Goal: Task Accomplishment & Management: Use online tool/utility

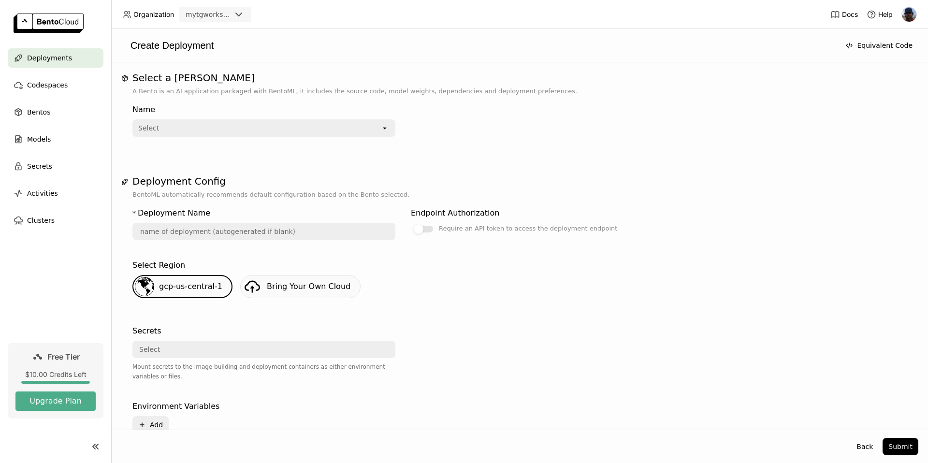
click at [368, 131] on div "Select" at bounding box center [257, 127] width 248 height 15
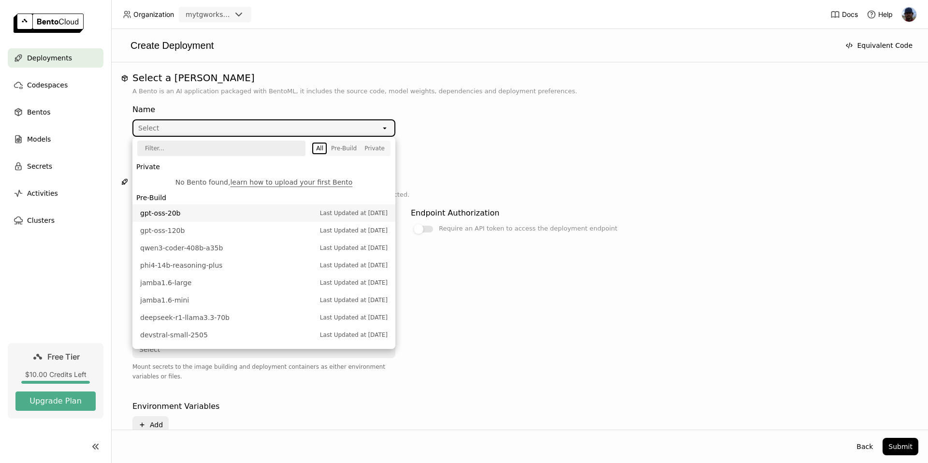
click at [330, 215] on span "Last Updated at [DATE]" at bounding box center [354, 213] width 68 height 10
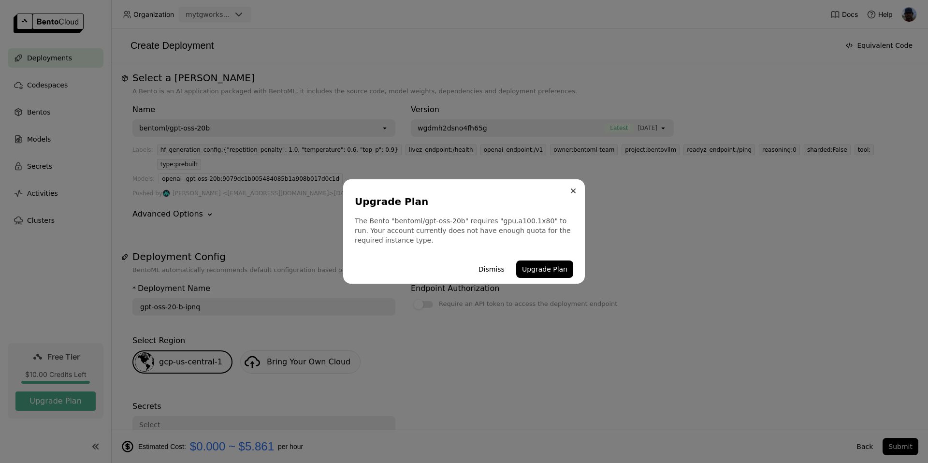
click at [573, 193] on icon "Close" at bounding box center [573, 191] width 5 height 5
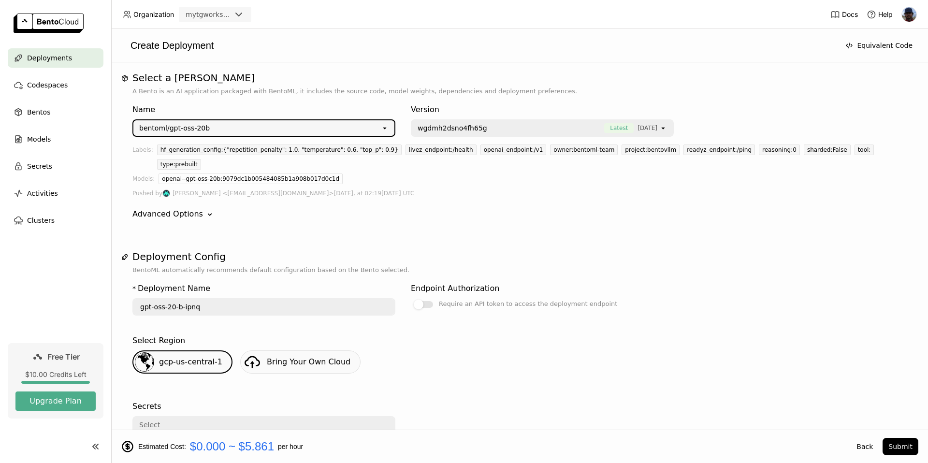
click at [217, 127] on div "bentoml/gpt-oss-20b" at bounding box center [257, 127] width 248 height 15
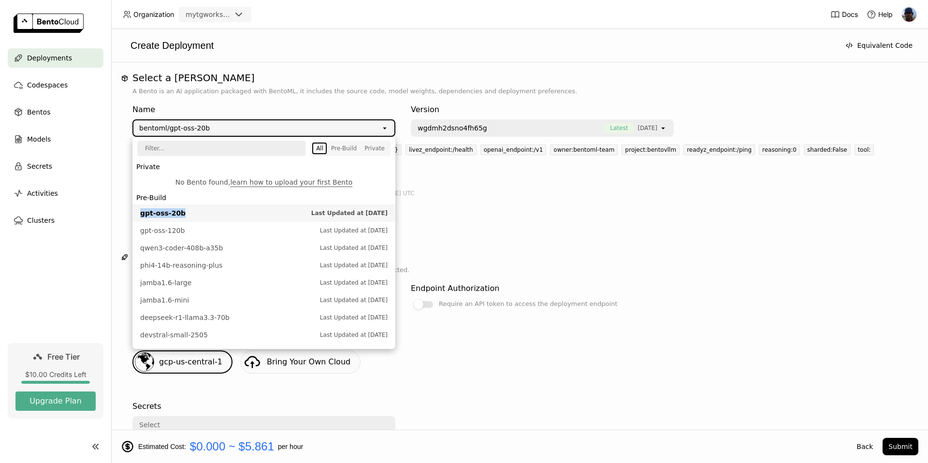
drag, startPoint x: 184, startPoint y: 213, endPoint x: 138, endPoint y: 215, distance: 46.4
click at [138, 215] on li "gpt-oss-20b Last Updated at [DATE]" at bounding box center [263, 213] width 263 height 17
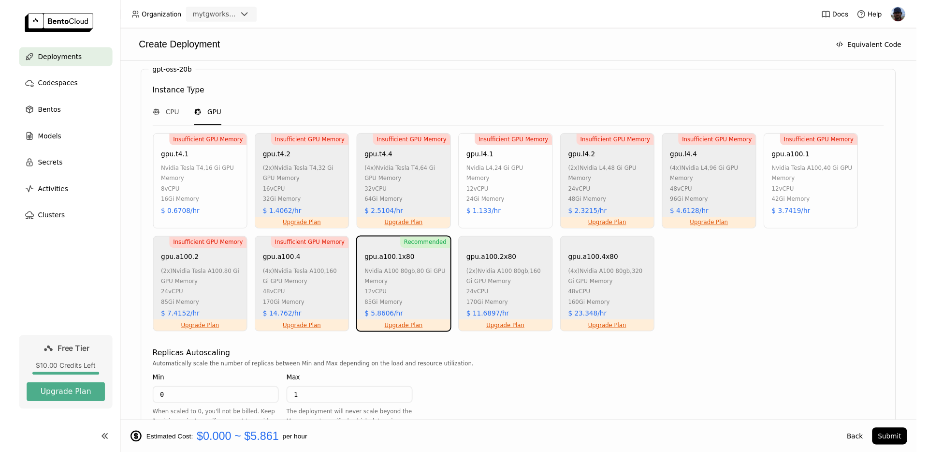
scroll to position [576, 0]
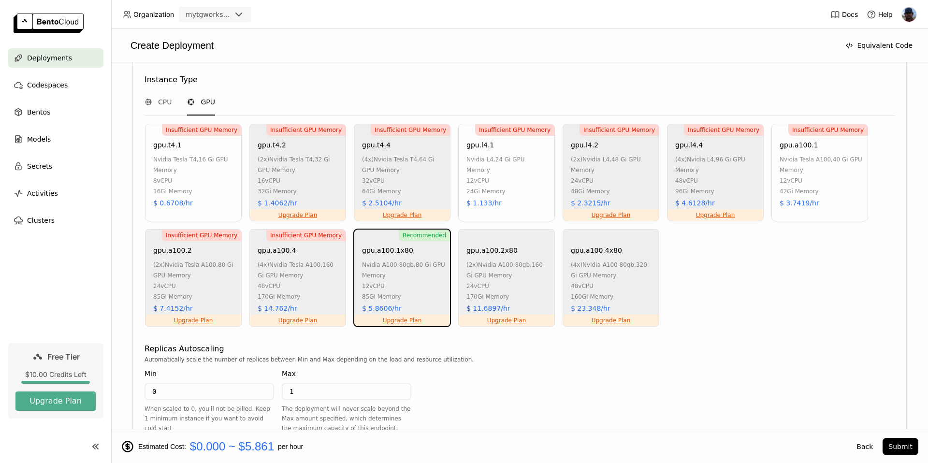
click at [407, 245] on div "gpu.a100.1x80" at bounding box center [387, 250] width 51 height 11
drag, startPoint x: 411, startPoint y: 237, endPoint x: 357, endPoint y: 235, distance: 54.2
click at [357, 235] on div "Recommended Upgrade Plan gpu.a100.1x80 nvidia a100 80gb , 80 Gi GPU Memory 12 v…" at bounding box center [402, 278] width 97 height 98
copy div "gpu.a100.1x80"
drag, startPoint x: 399, startPoint y: 293, endPoint x: 368, endPoint y: 294, distance: 30.5
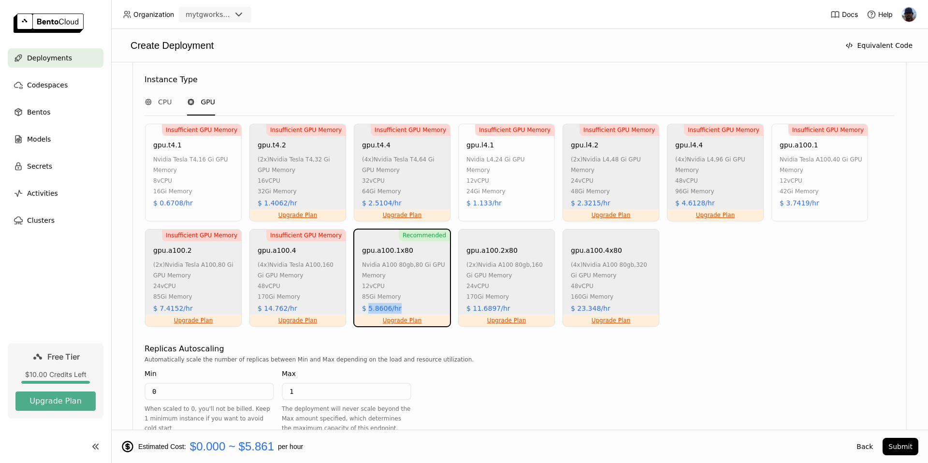
click at [368, 294] on div "Recommended Upgrade Plan gpu.a100.1x80 nvidia a100 80gb , 80 Gi GPU Memory 12 v…" at bounding box center [402, 278] width 97 height 98
copy div "5.8606/hr"
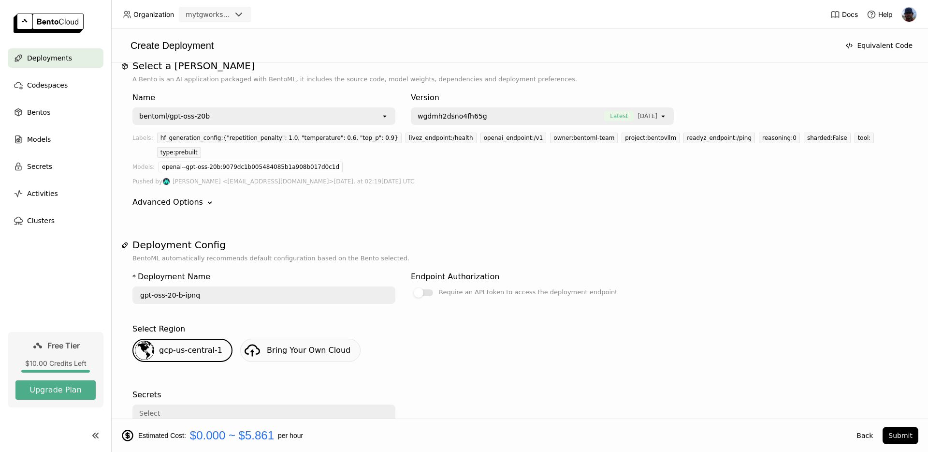
scroll to position [0, 0]
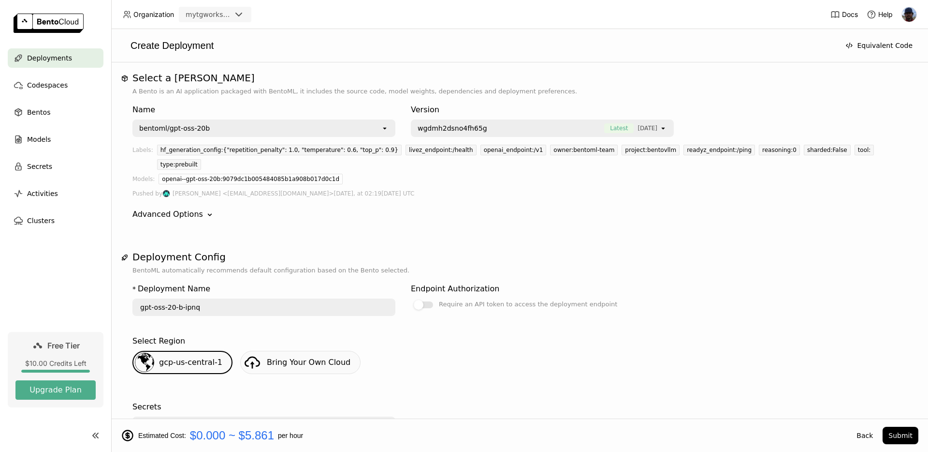
click at [189, 127] on div "bentoml/gpt-oss-20b" at bounding box center [174, 128] width 71 height 10
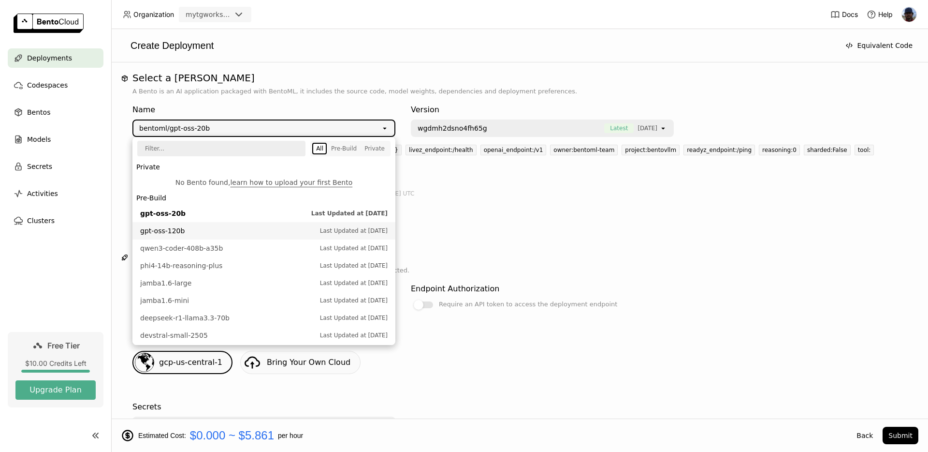
click at [165, 232] on span "gpt-oss-120b" at bounding box center [227, 231] width 175 height 10
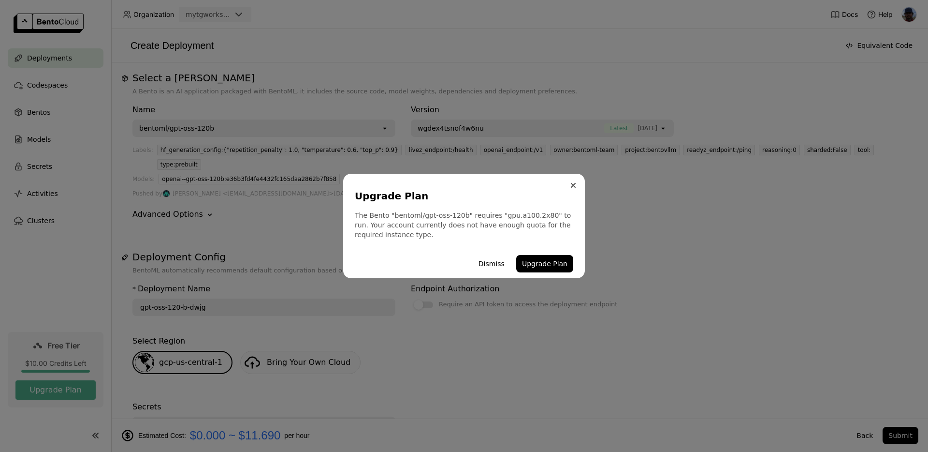
click at [574, 184] on icon "Close" at bounding box center [574, 185] width 4 height 4
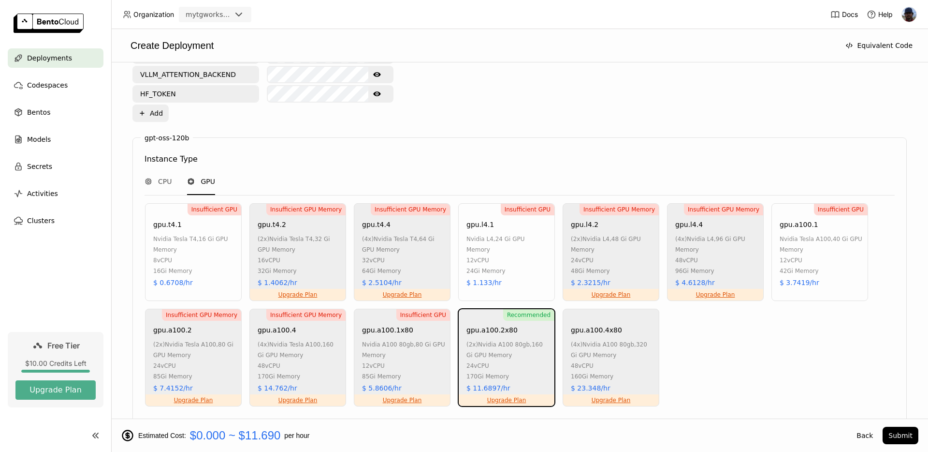
scroll to position [503, 0]
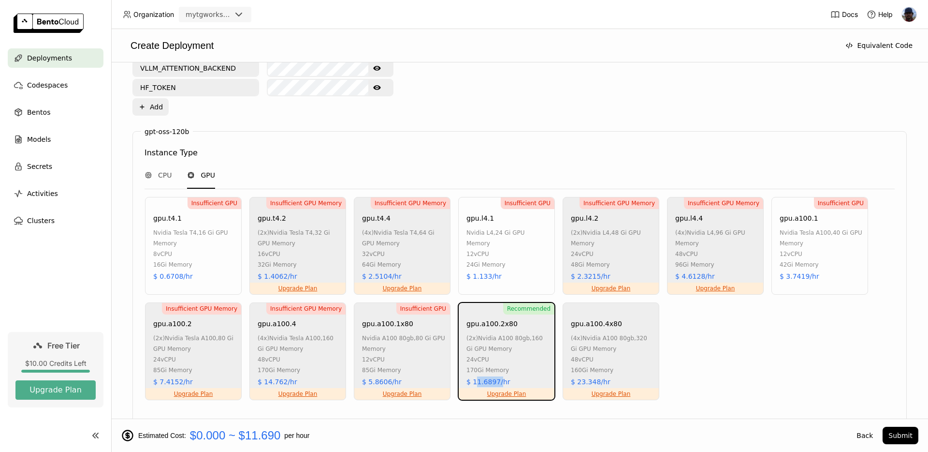
drag, startPoint x: 475, startPoint y: 367, endPoint x: 499, endPoint y: 368, distance: 23.7
click at [499, 376] on div "$ 11.6897/hr" at bounding box center [489, 381] width 44 height 11
copy div "1.6897/"
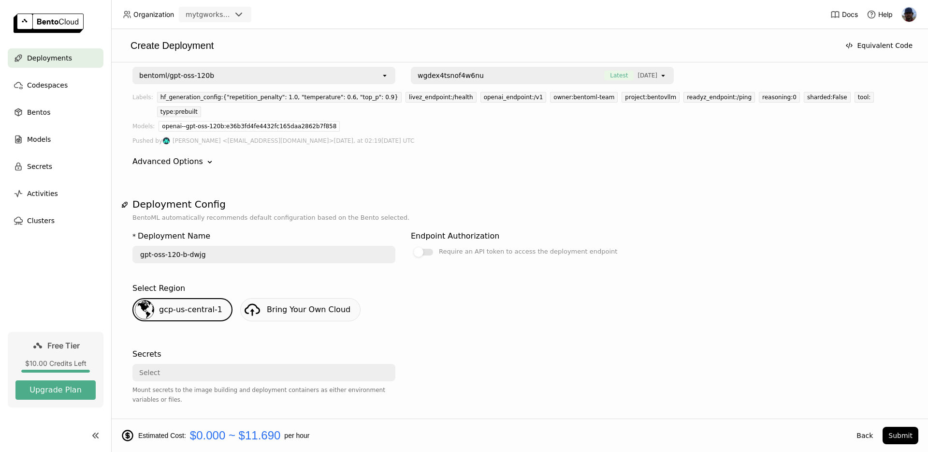
scroll to position [0, 0]
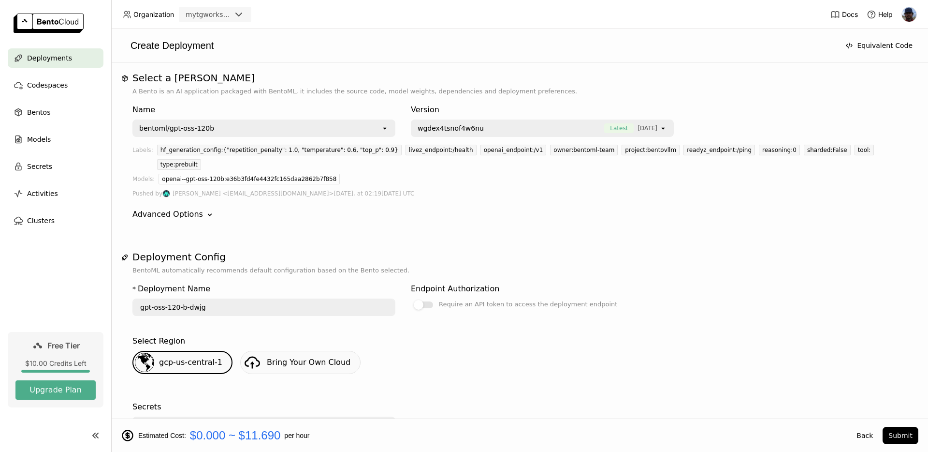
click at [288, 299] on input "gpt-oss-120-b-dwjg" at bounding box center [263, 306] width 261 height 15
click at [209, 125] on div "bentoml/gpt-oss-120b" at bounding box center [176, 128] width 75 height 10
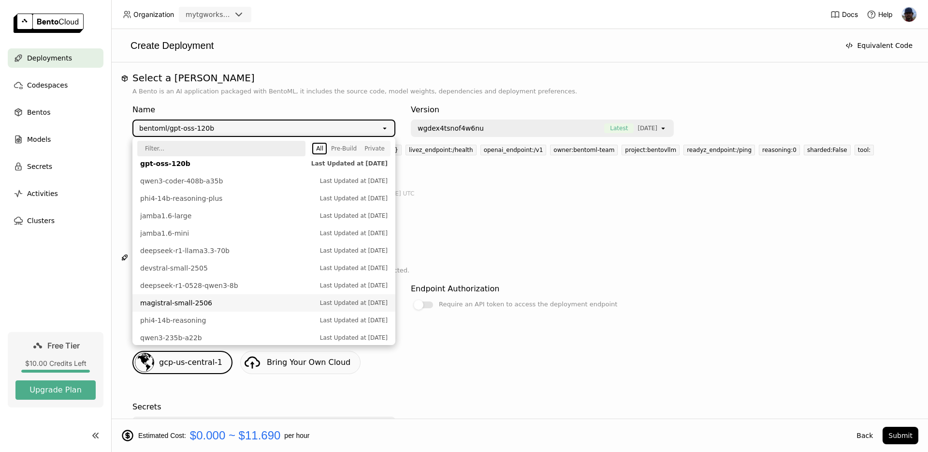
scroll to position [119, 0]
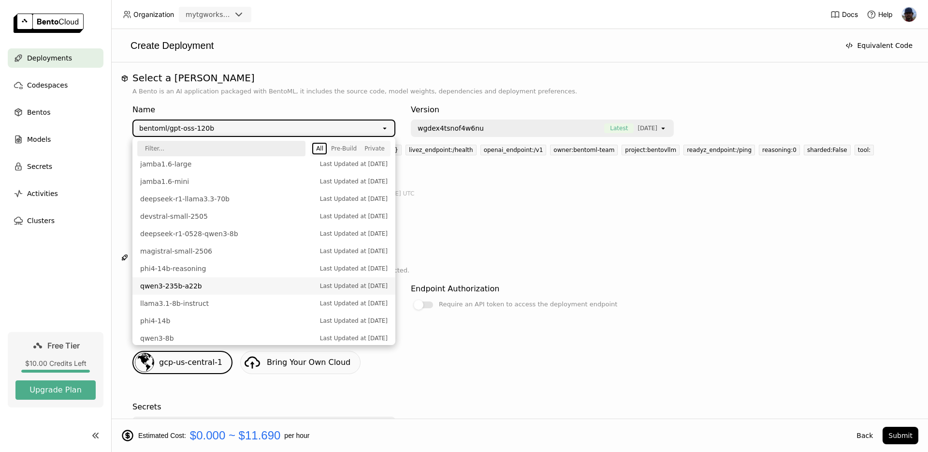
click at [202, 287] on span "qwen3-235b-a22b" at bounding box center [227, 286] width 175 height 10
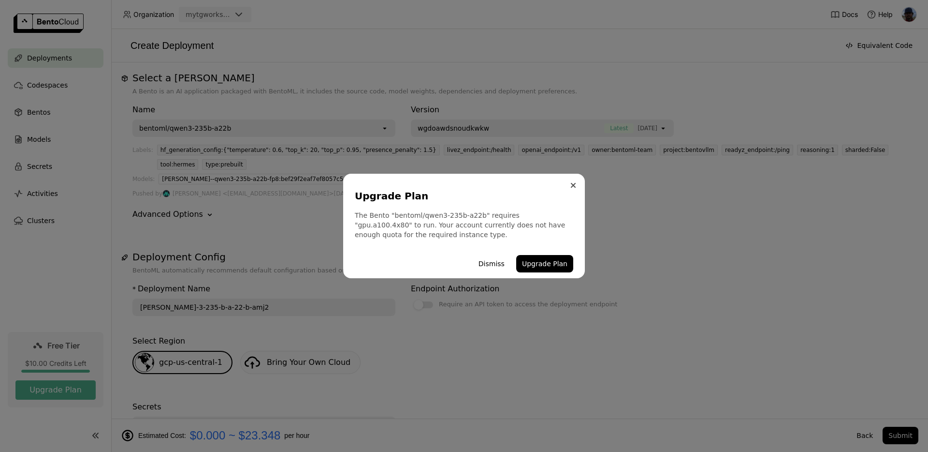
click at [576, 185] on button "Close" at bounding box center [574, 185] width 12 height 12
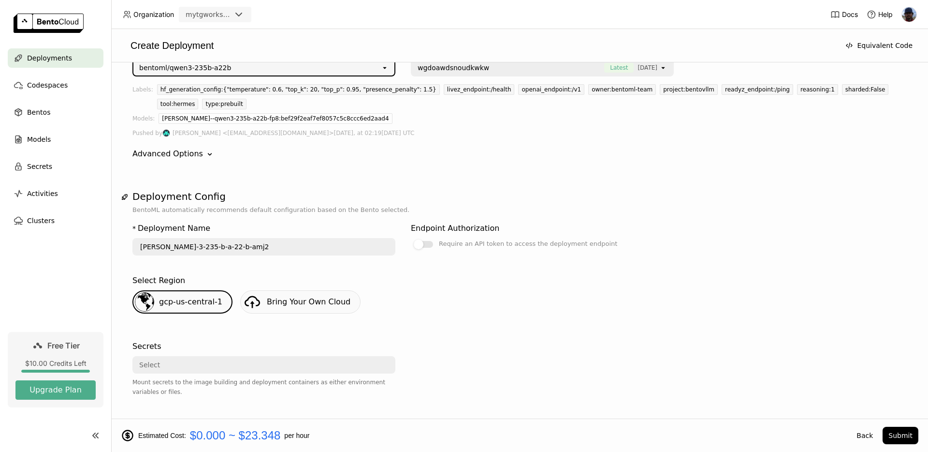
scroll to position [0, 0]
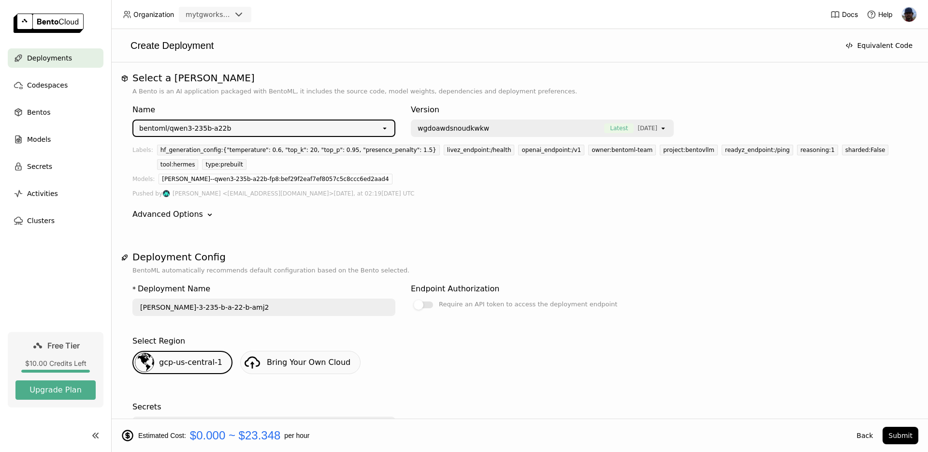
click at [274, 128] on div "bentoml/qwen3-235b-a22b" at bounding box center [257, 127] width 248 height 15
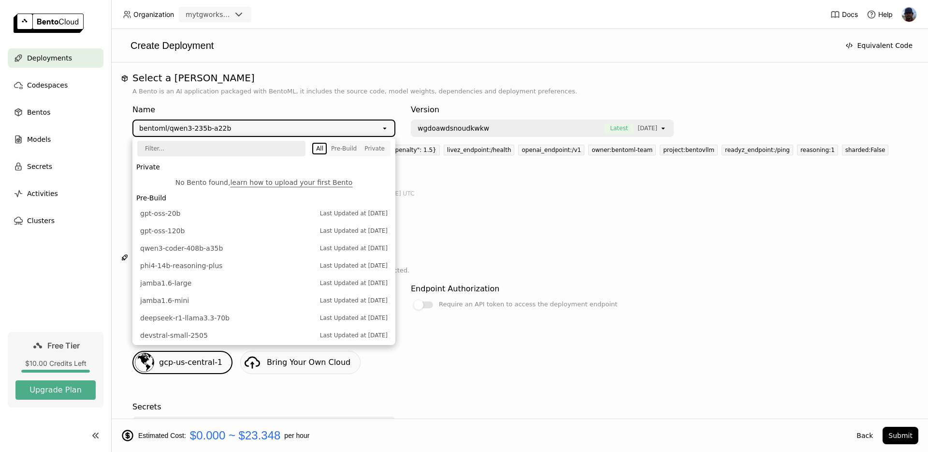
scroll to position [154, 0]
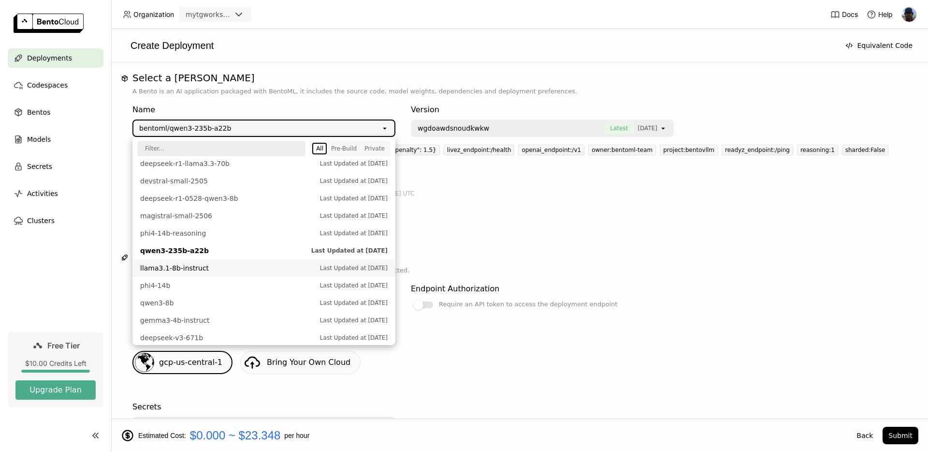
click at [179, 270] on span "llama3.1-8b-instruct" at bounding box center [227, 268] width 175 height 10
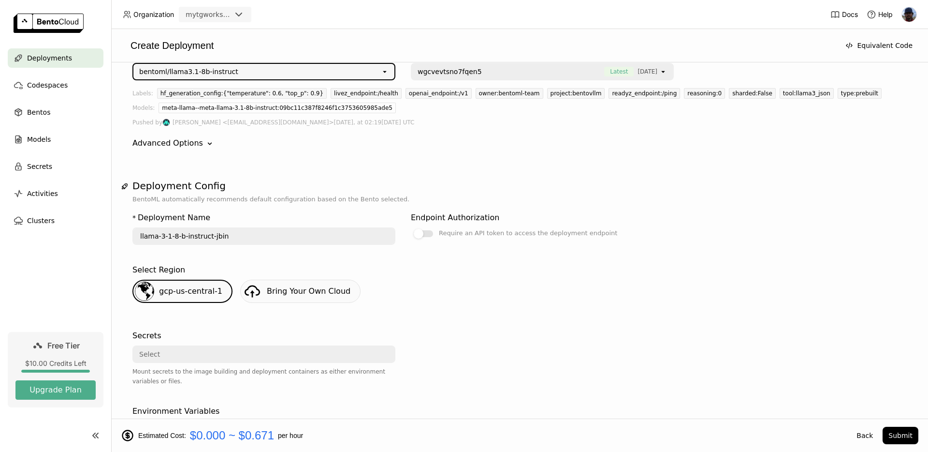
scroll to position [0, 0]
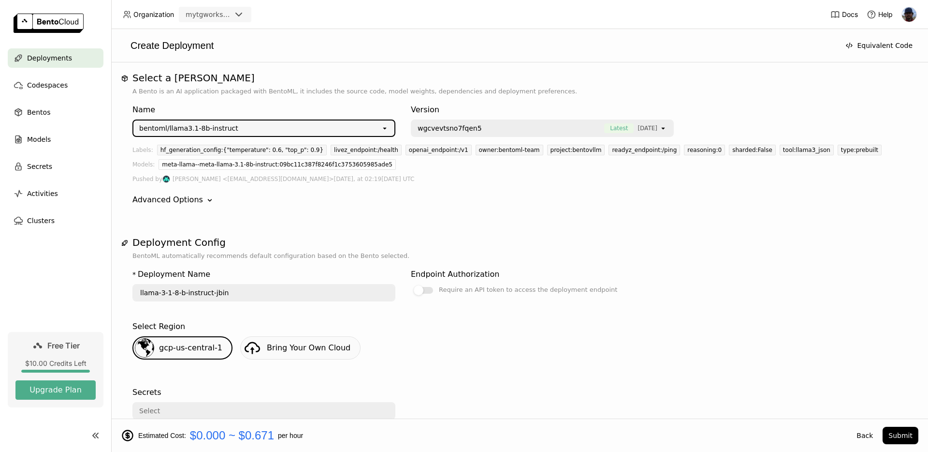
click at [271, 125] on div "bentoml/llama3.1-8b-instruct" at bounding box center [257, 127] width 248 height 15
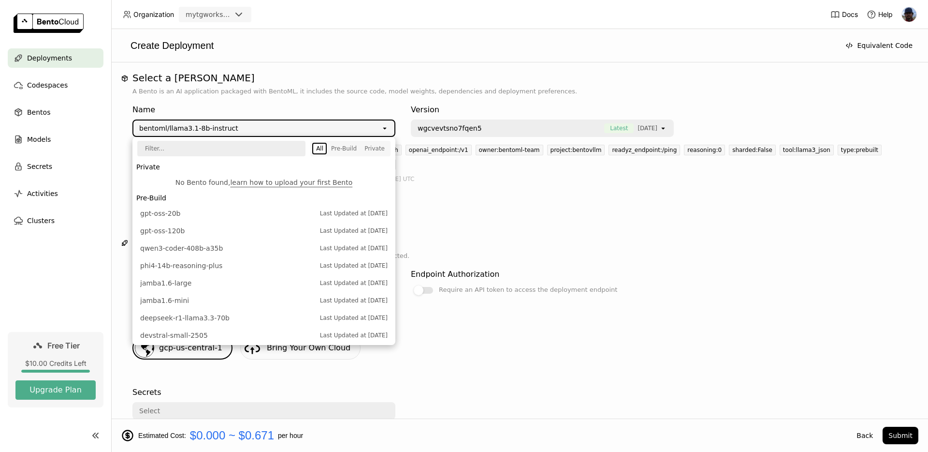
scroll to position [172, 0]
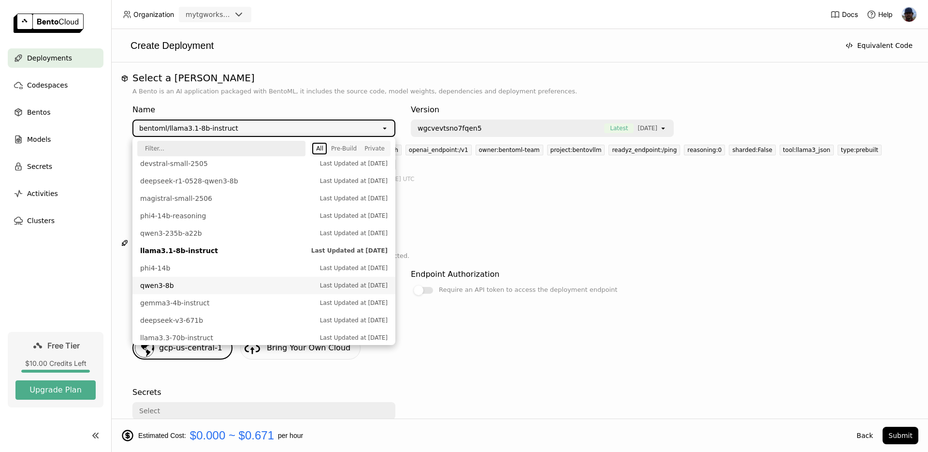
click at [169, 285] on span "qwen3-8b" at bounding box center [227, 285] width 175 height 10
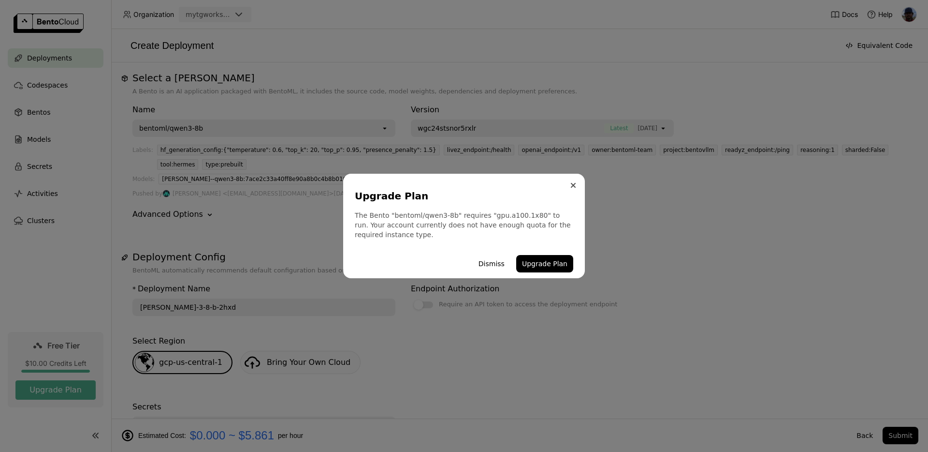
click at [572, 184] on icon "Close" at bounding box center [573, 185] width 5 height 5
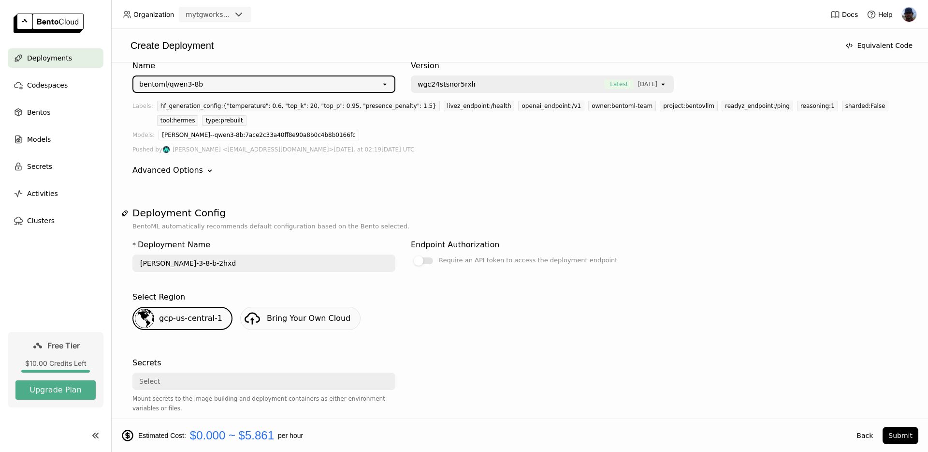
scroll to position [0, 0]
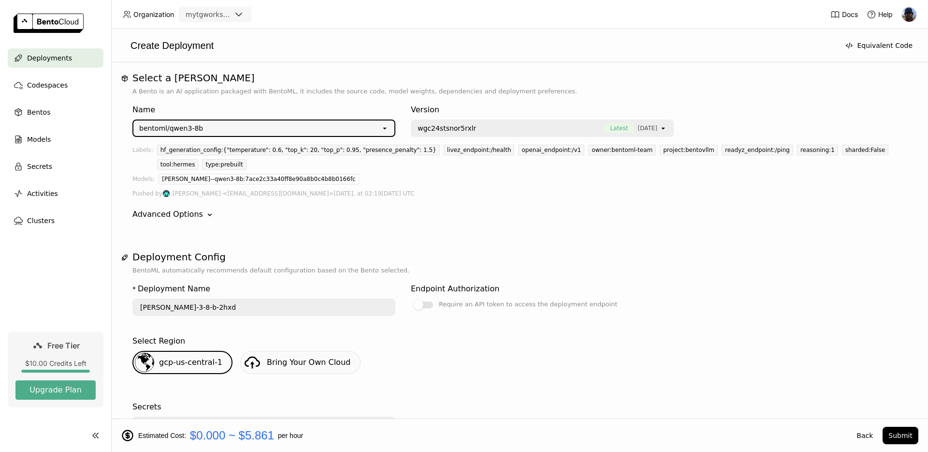
click at [259, 125] on div "bentoml/qwen3-8b" at bounding box center [257, 127] width 248 height 15
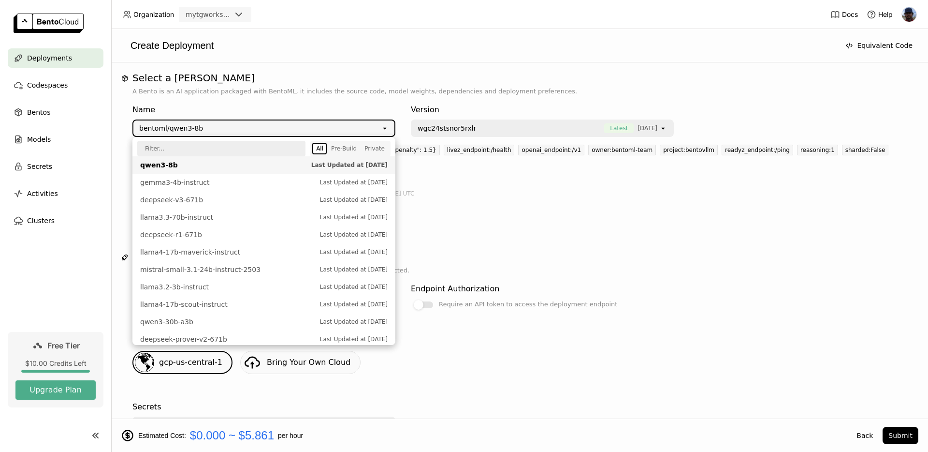
scroll to position [299, 0]
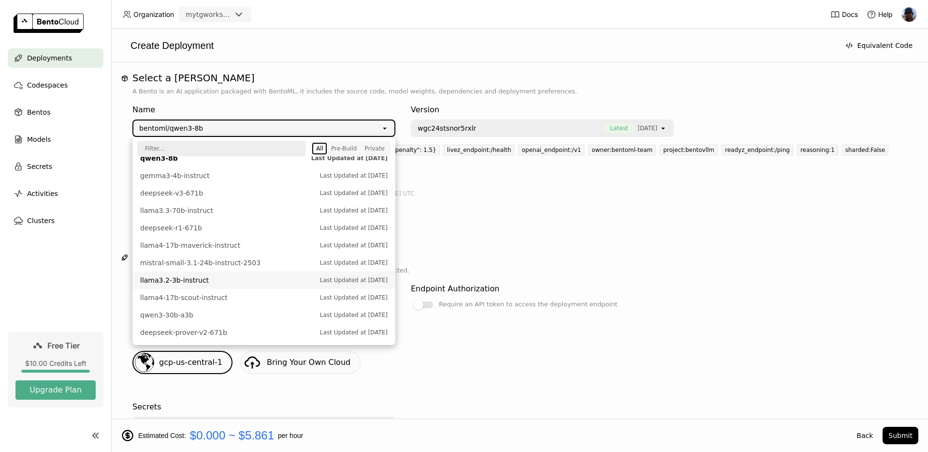
click at [192, 280] on span "llama3.2-3b-instruct" at bounding box center [227, 280] width 175 height 10
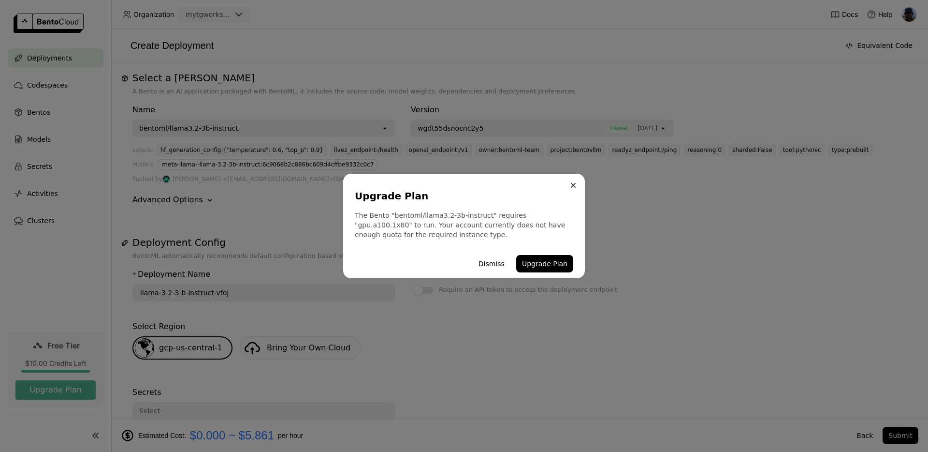
click at [575, 183] on icon "Close" at bounding box center [574, 185] width 4 height 4
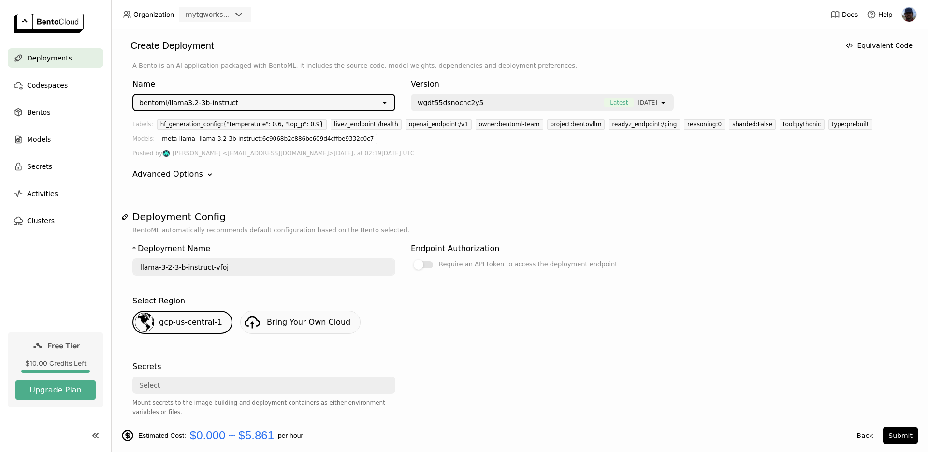
scroll to position [0, 0]
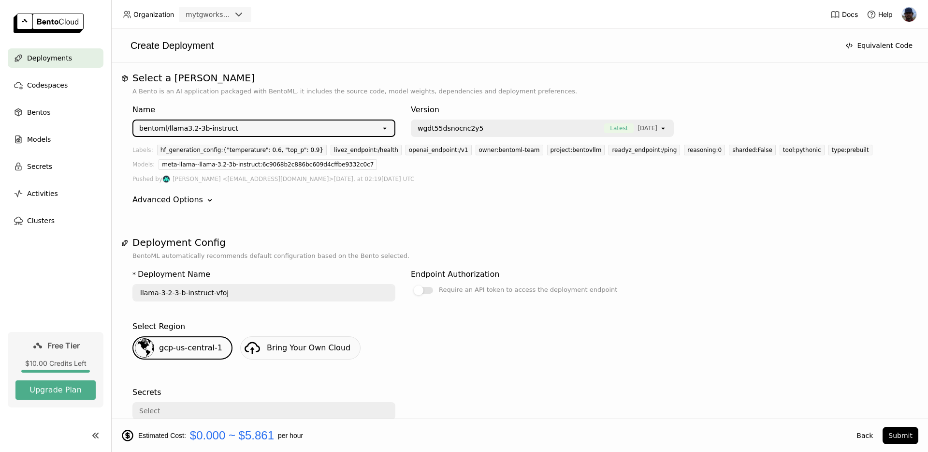
click at [244, 127] on div "bentoml/llama3.2-3b-instruct" at bounding box center [257, 127] width 248 height 15
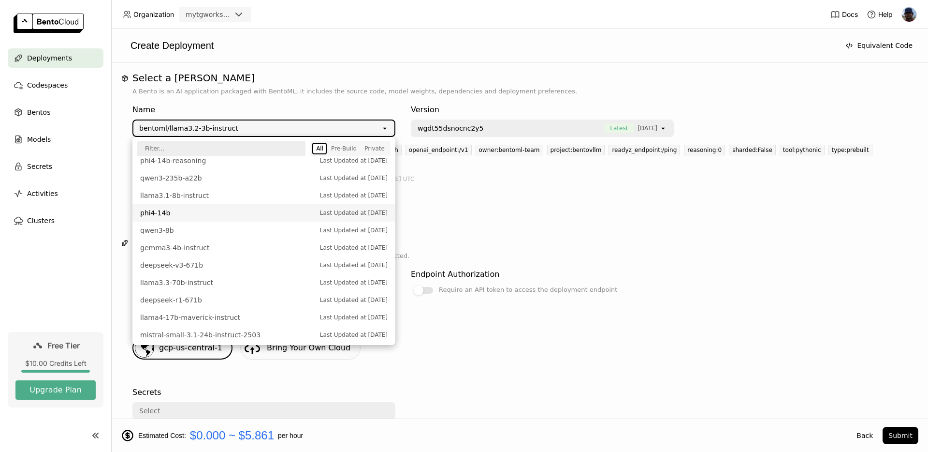
scroll to position [239, 0]
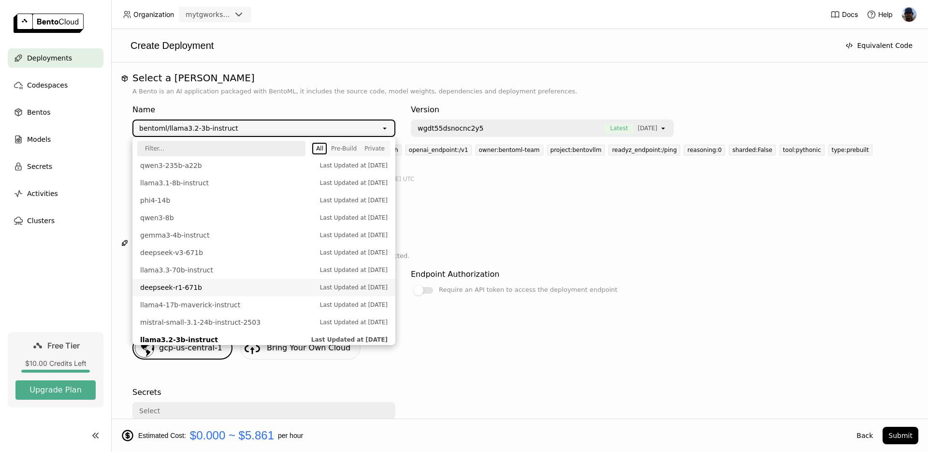
click at [188, 288] on span "deepseek-r1-671b" at bounding box center [227, 287] width 175 height 10
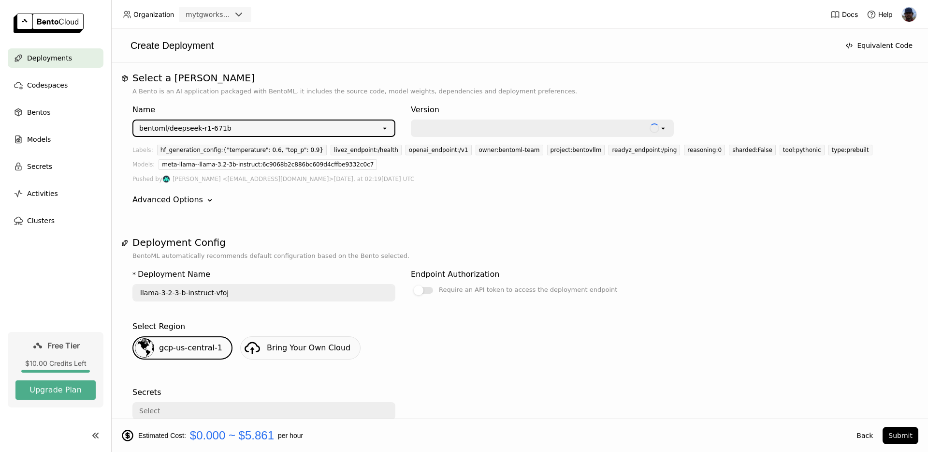
type input "deepseek-r-1-671-b-9yjf"
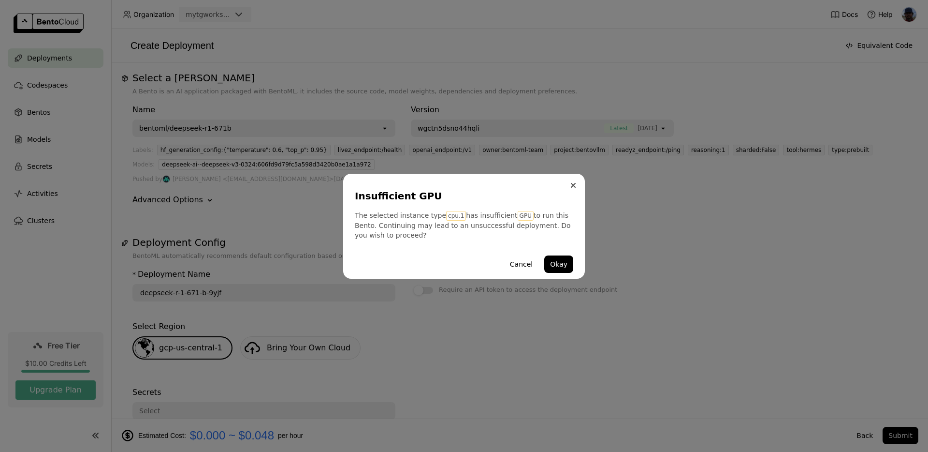
click at [573, 186] on icon "Close" at bounding box center [574, 185] width 4 height 4
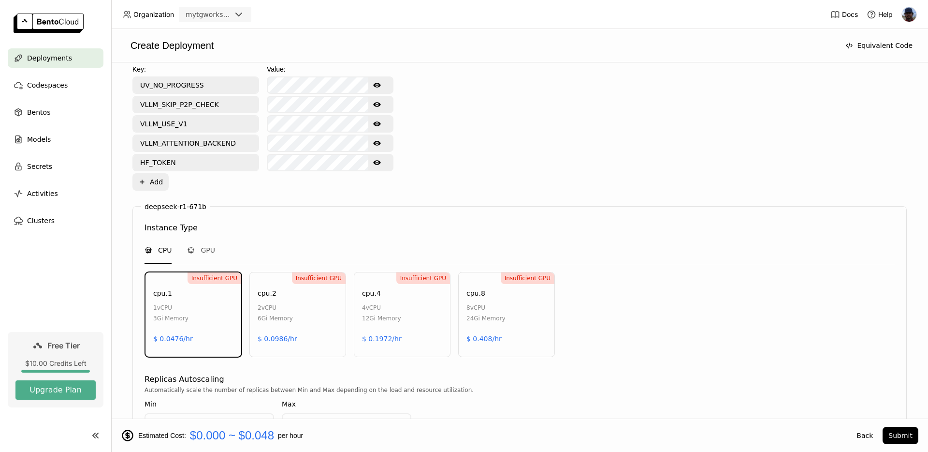
scroll to position [513, 0]
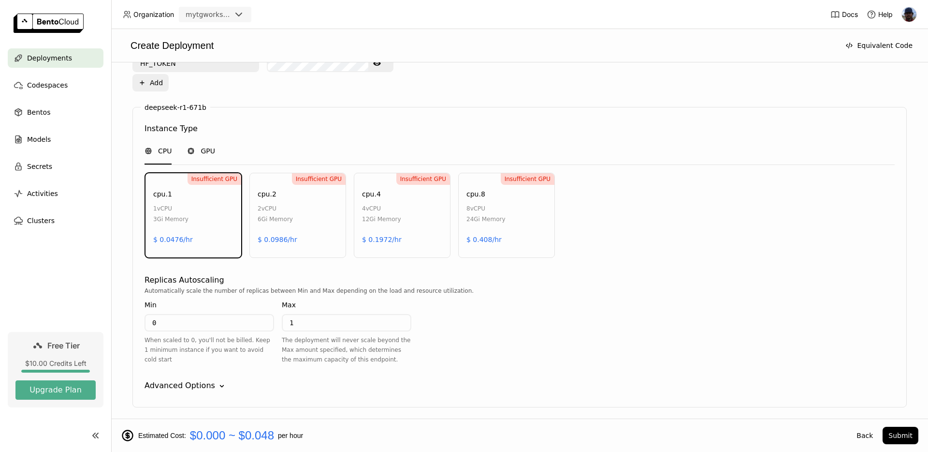
click at [208, 149] on span "GPU" at bounding box center [208, 151] width 15 height 10
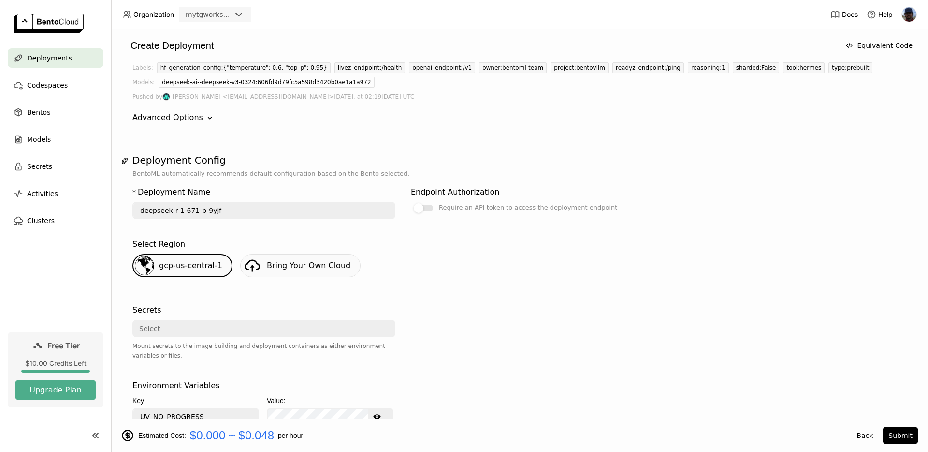
scroll to position [0, 0]
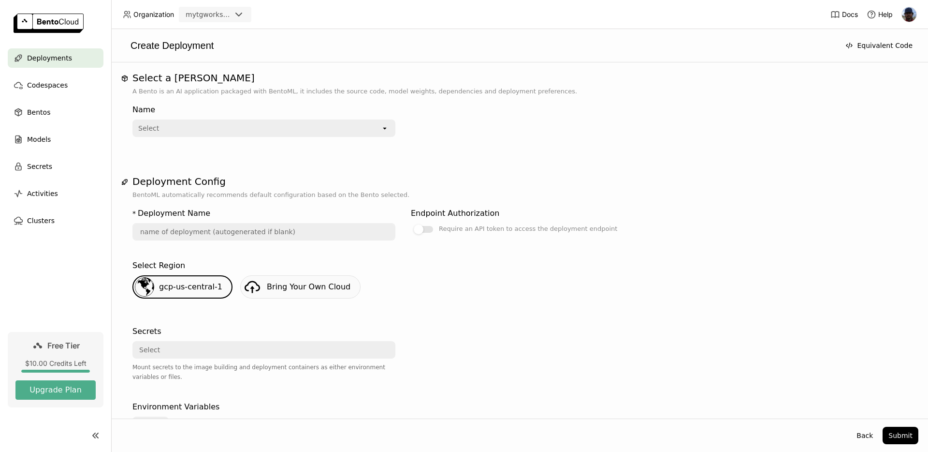
click at [289, 126] on div "Select" at bounding box center [257, 127] width 248 height 15
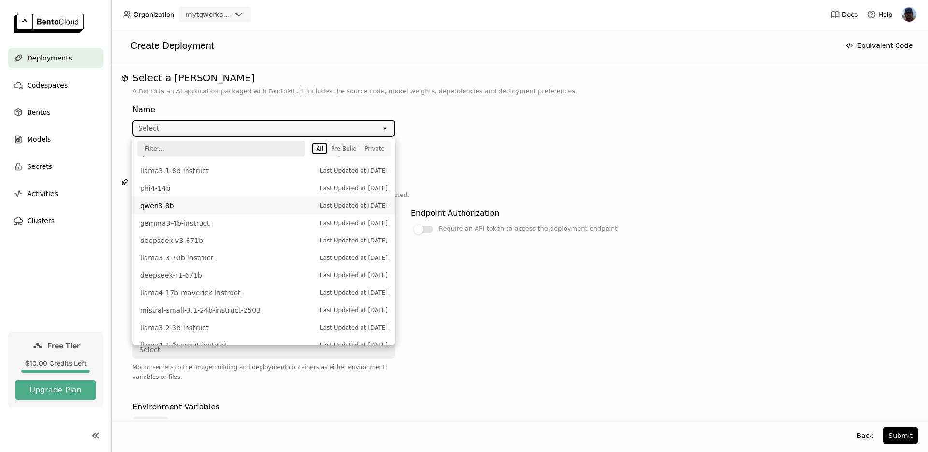
scroll to position [299, 0]
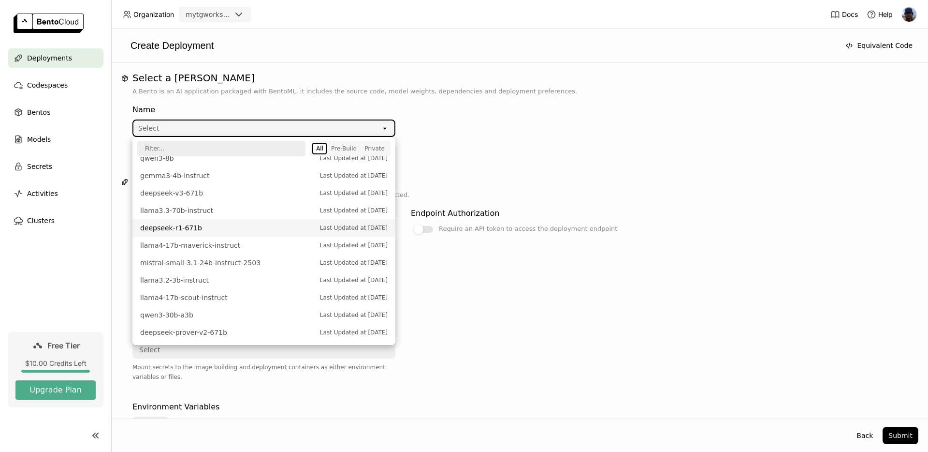
click at [174, 229] on span "deepseek-r1-671b" at bounding box center [227, 228] width 175 height 10
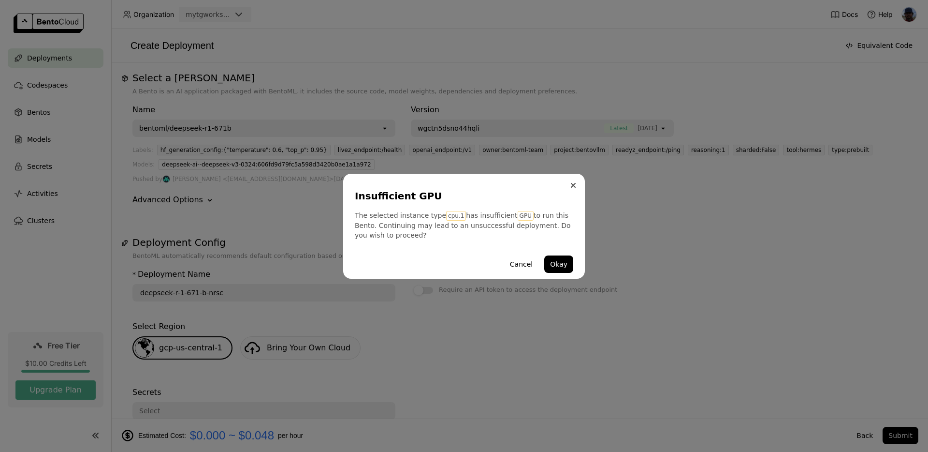
click at [572, 185] on icon "Close" at bounding box center [574, 185] width 4 height 4
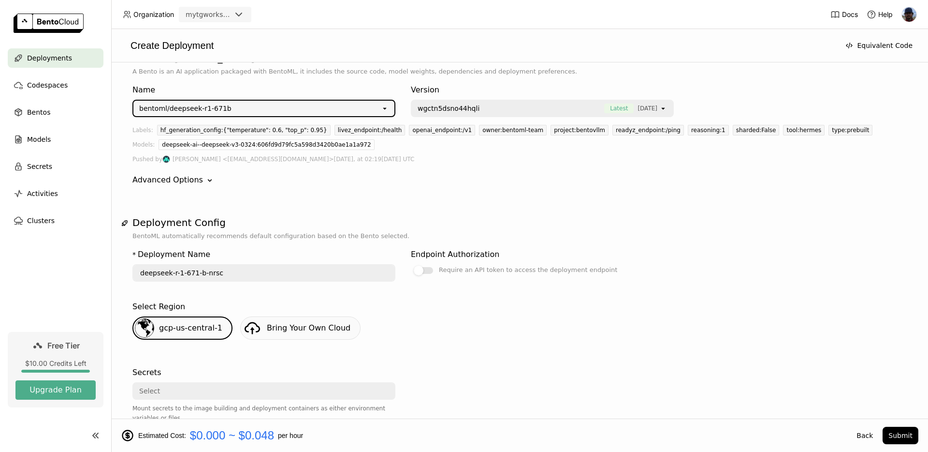
scroll to position [0, 0]
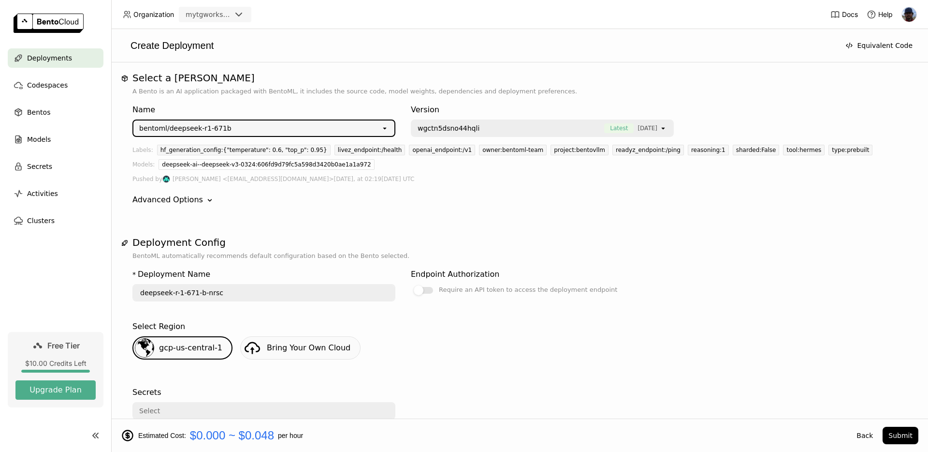
click at [220, 126] on div "bentoml/deepseek-r1-671b" at bounding box center [185, 128] width 92 height 10
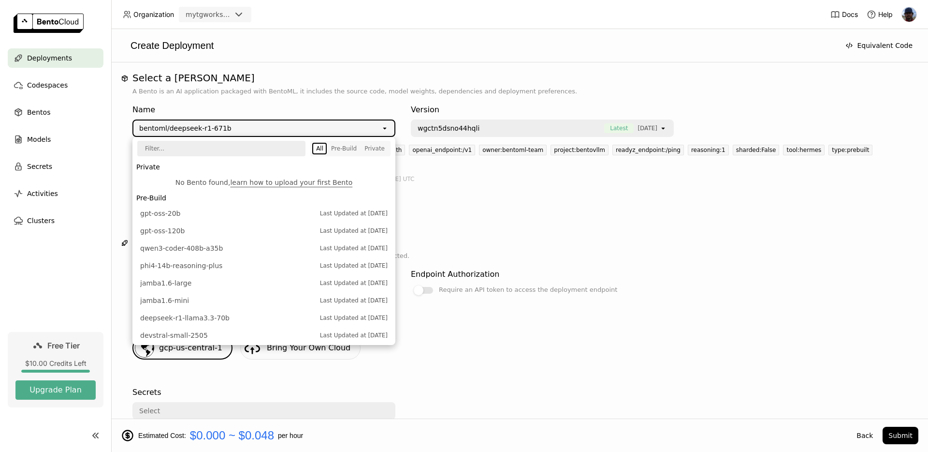
scroll to position [276, 0]
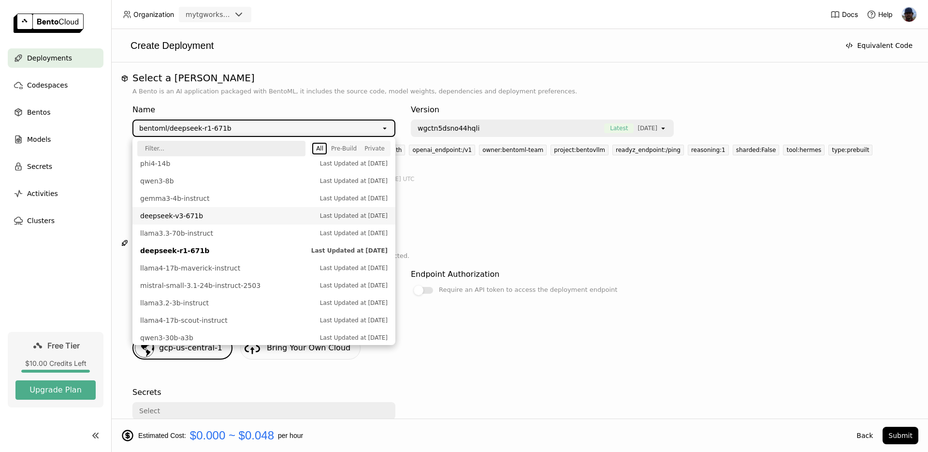
click at [195, 216] on span "deepseek-v3-671b" at bounding box center [227, 216] width 175 height 10
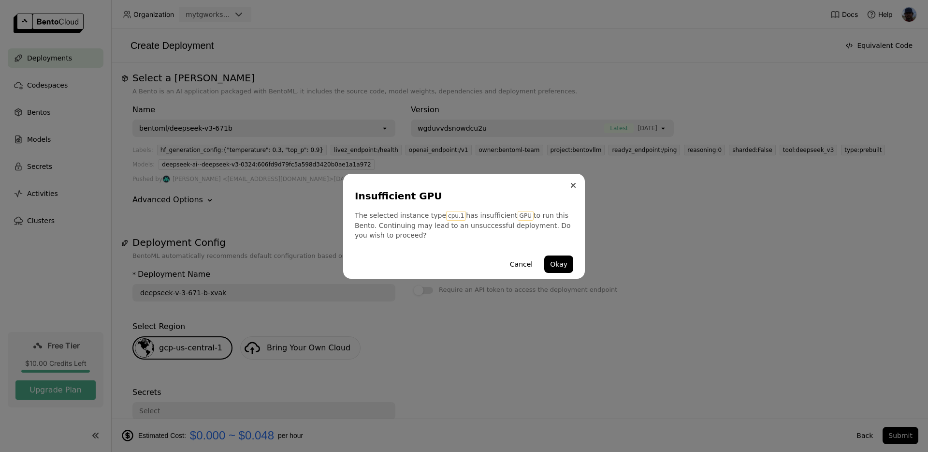
click at [573, 183] on icon "Close" at bounding box center [573, 185] width 5 height 5
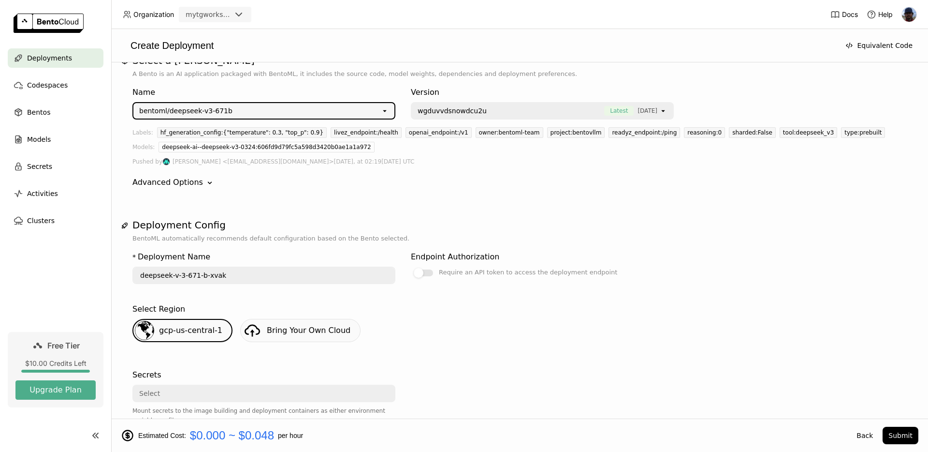
scroll to position [0, 0]
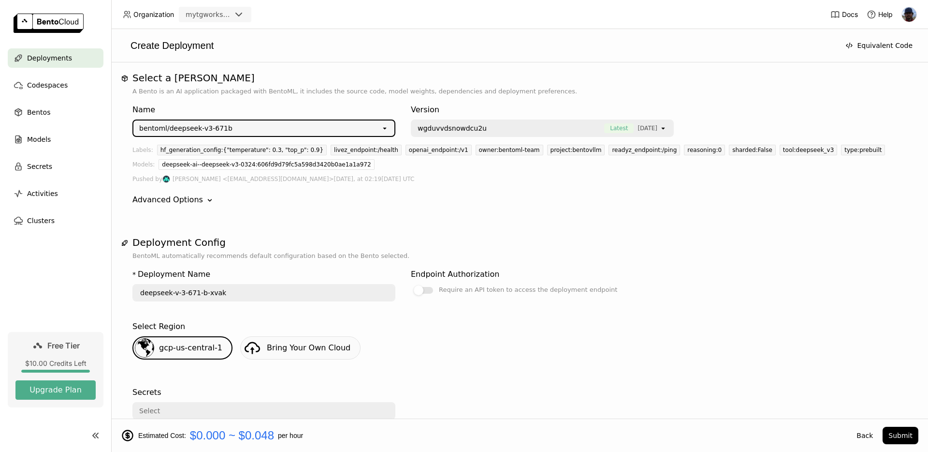
click at [214, 128] on div "bentoml/deepseek-v3-671b" at bounding box center [185, 128] width 93 height 10
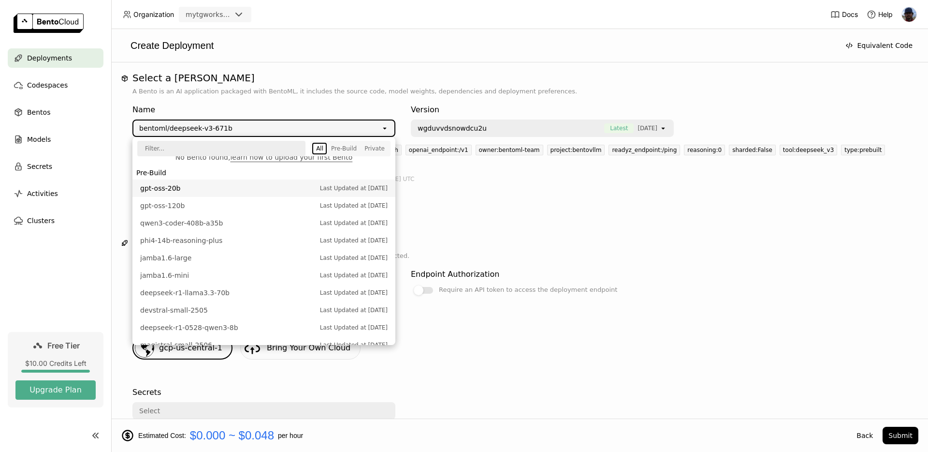
scroll to position [13, 0]
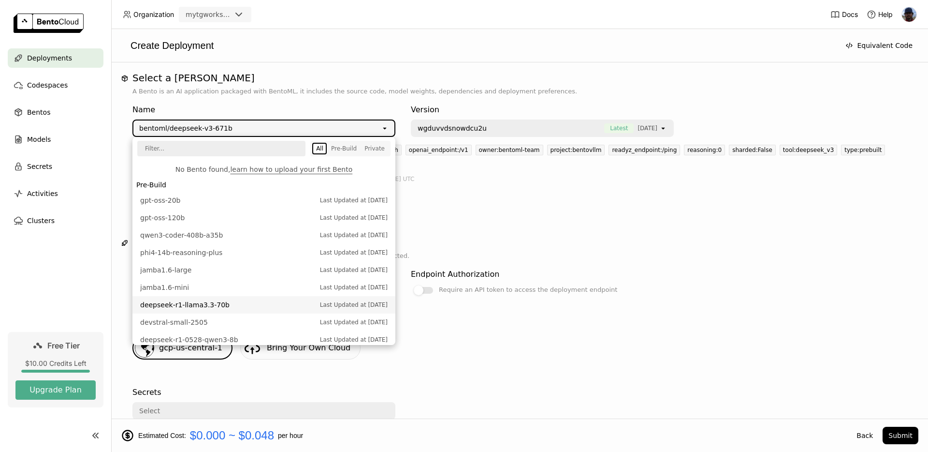
click at [223, 305] on span "deepseek-r1-llama3.3-70b" at bounding box center [227, 305] width 175 height 10
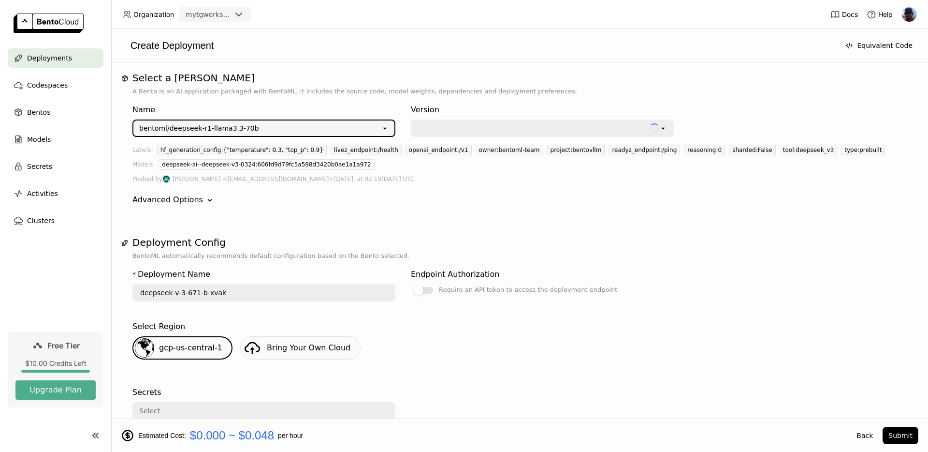
type input "deepseek-r-1-llama-3-3-70-b-nuw8"
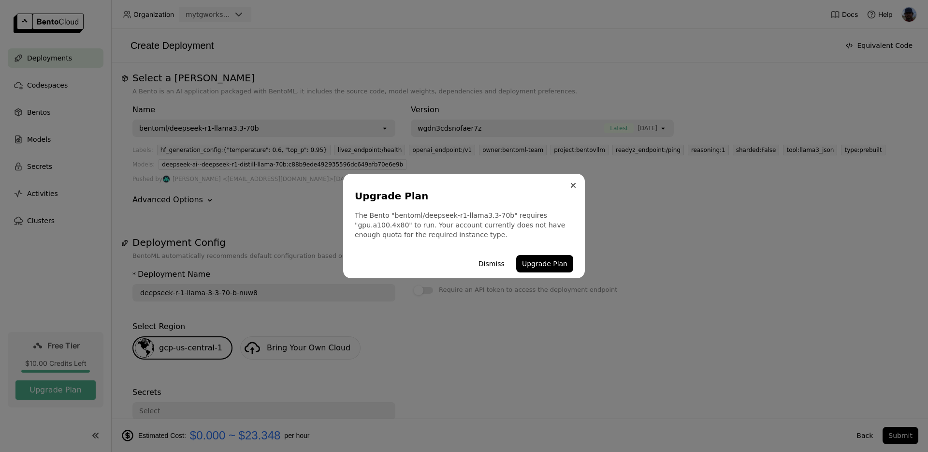
click at [575, 184] on icon "Close" at bounding box center [573, 185] width 5 height 5
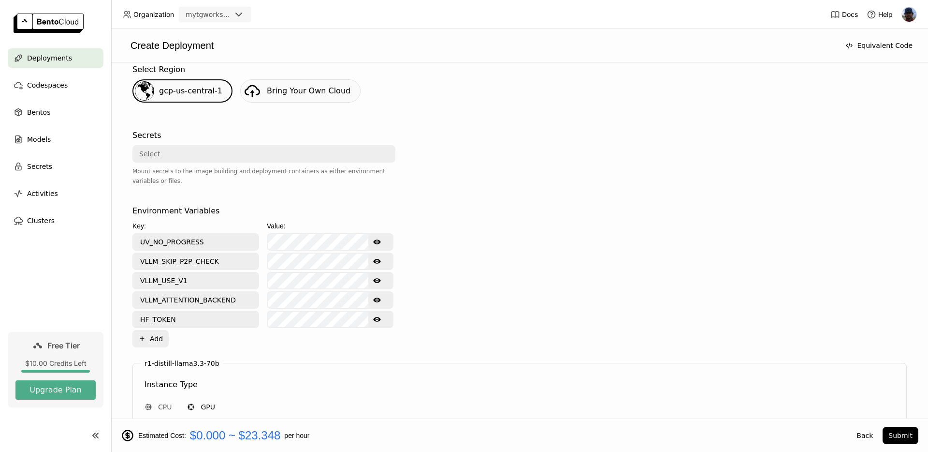
scroll to position [0, 0]
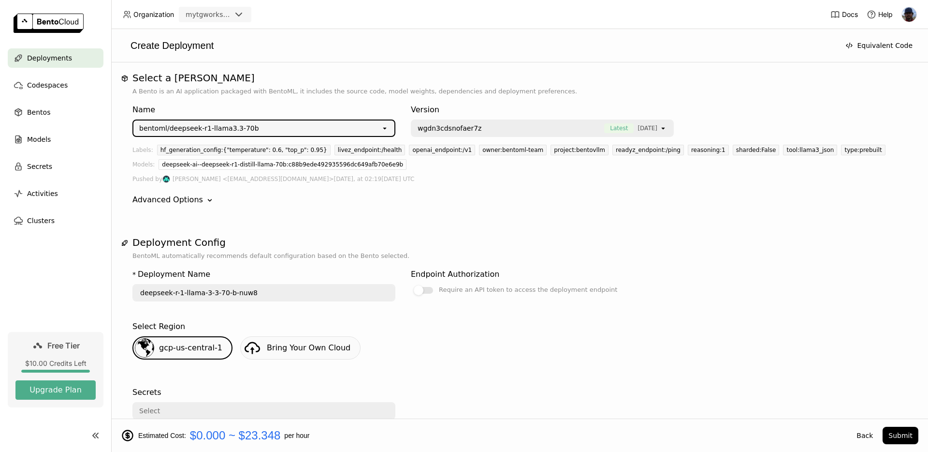
click at [298, 129] on div "bentoml/deepseek-r1-llama3.3-70b" at bounding box center [257, 127] width 248 height 15
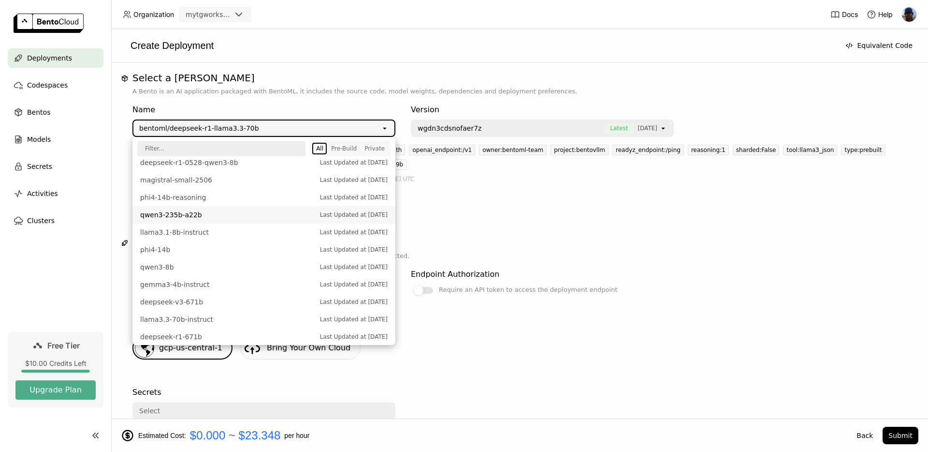
scroll to position [177, 0]
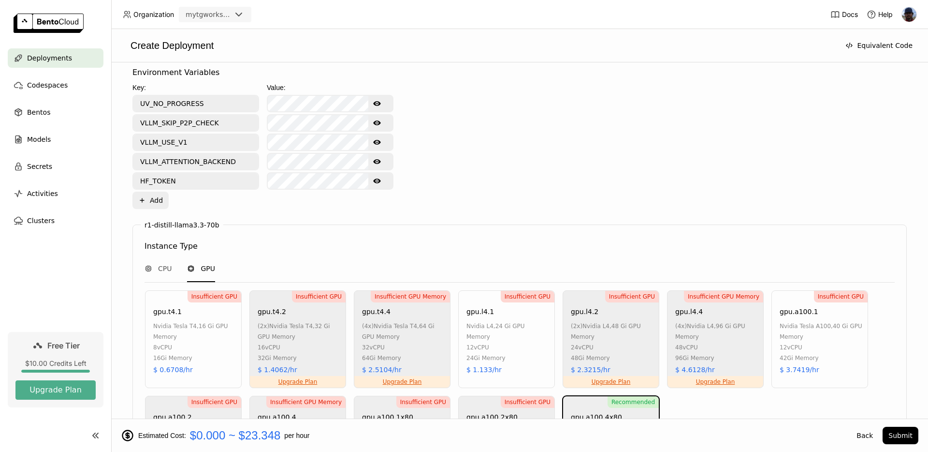
scroll to position [548, 0]
